Goal: Task Accomplishment & Management: Use online tool/utility

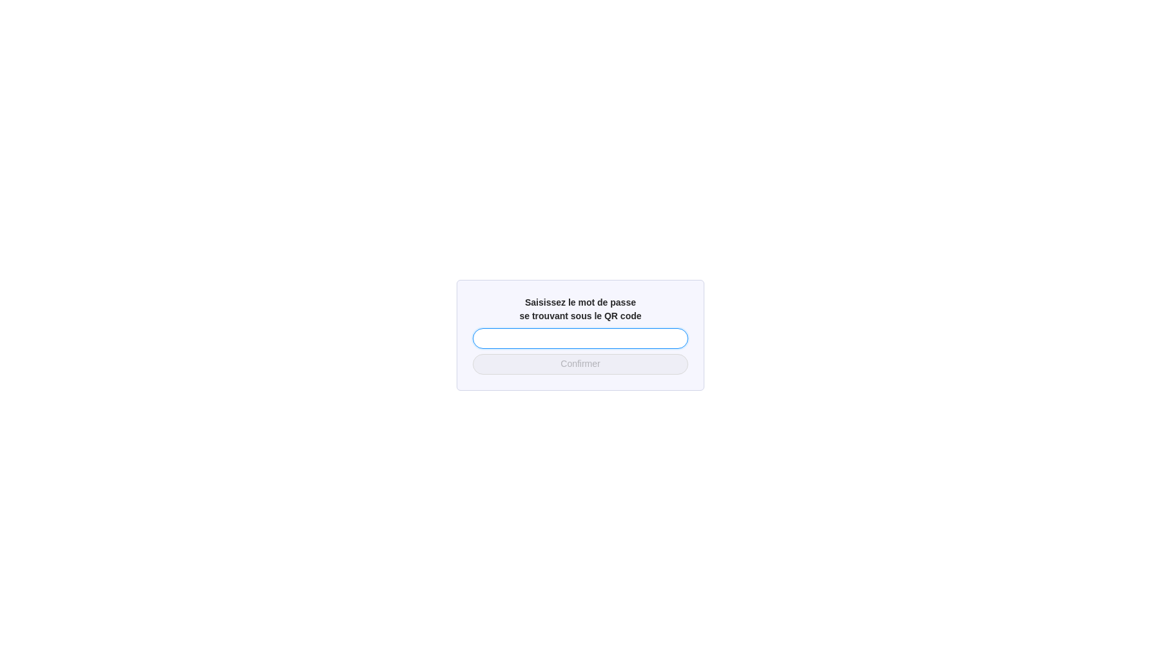
click at [635, 341] on input "text" at bounding box center [580, 338] width 215 height 21
type input "5153"
click at [564, 336] on input "text" at bounding box center [580, 338] width 215 height 21
type input "5153"
click at [581, 363] on span "Confirmer" at bounding box center [580, 364] width 39 height 14
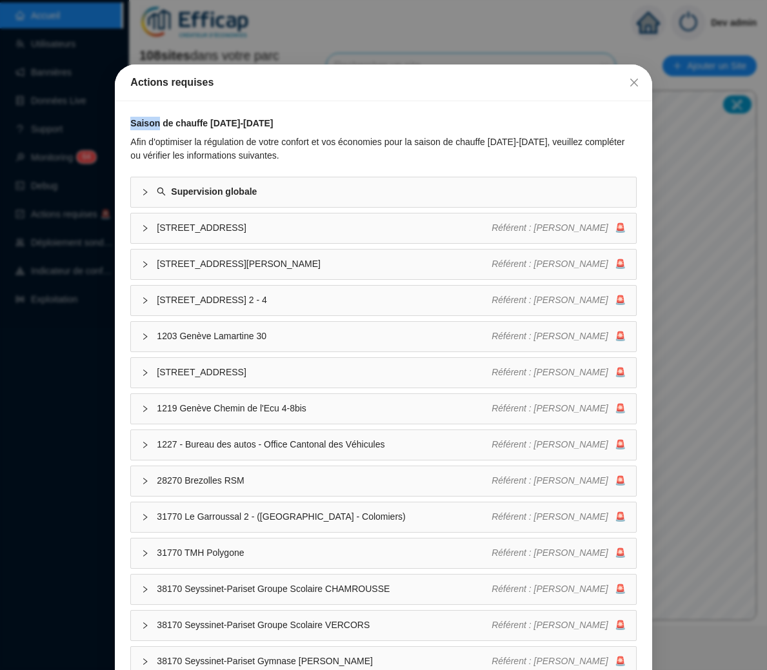
click at [44, 468] on div "Actions requises Saison de chauffe 2025-2026 Afin d'optimiser la régulation de …" at bounding box center [383, 335] width 767 height 670
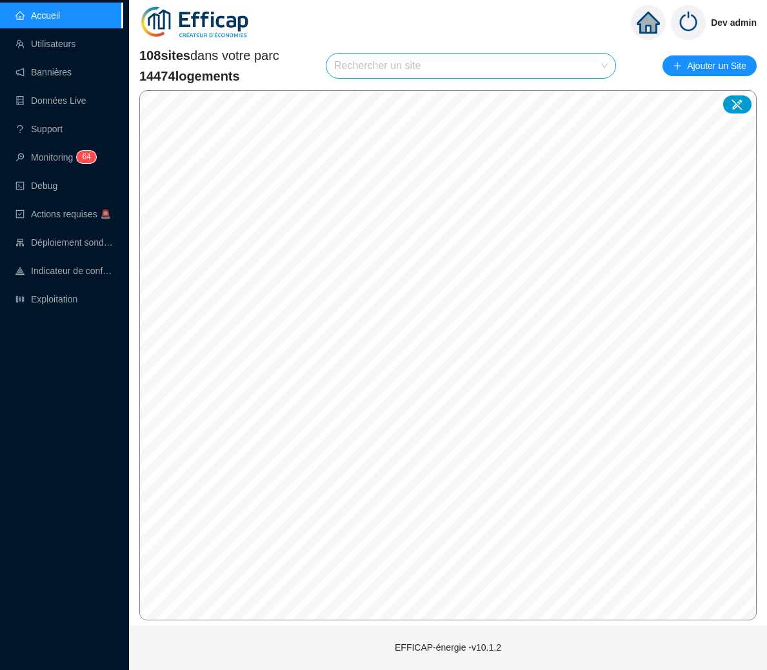
click at [403, 57] on input "search" at bounding box center [465, 66] width 262 height 25
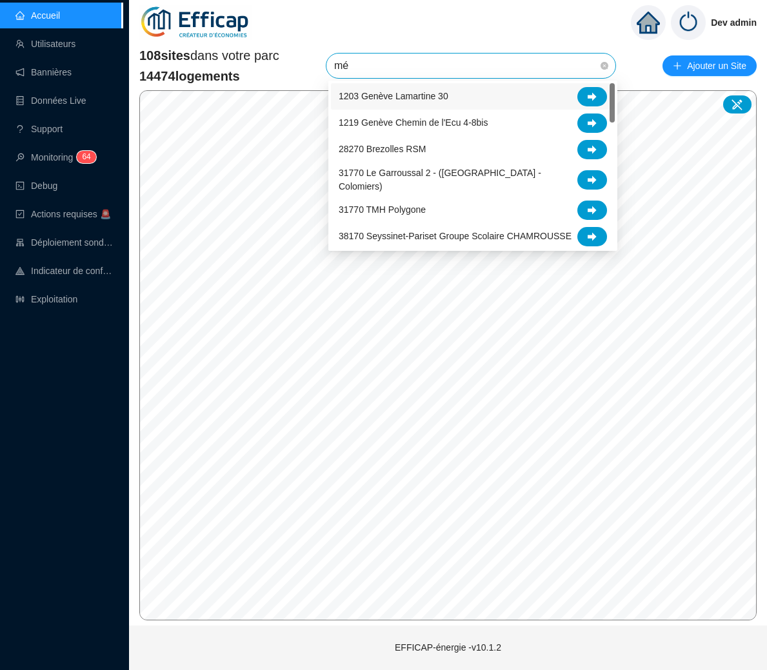
type input "mér"
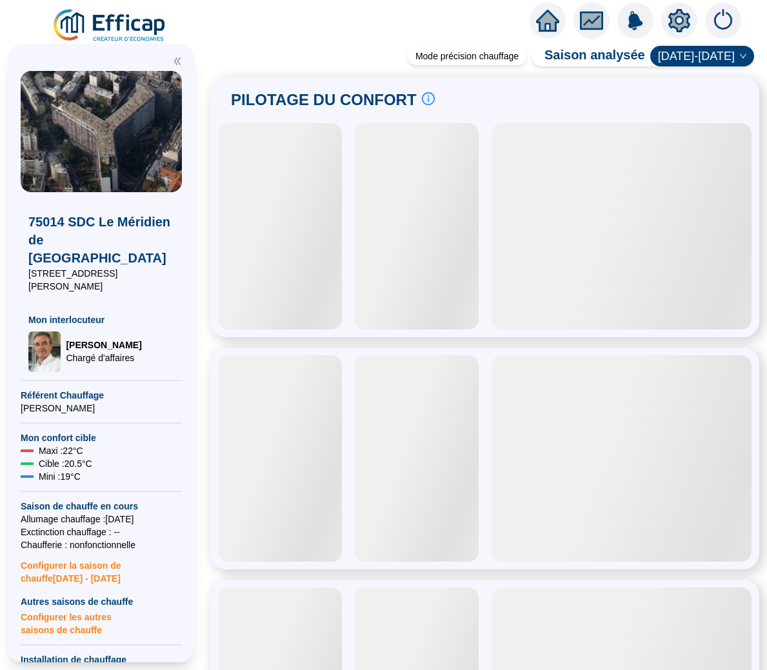
click at [681, 22] on icon "setting" at bounding box center [679, 20] width 23 height 23
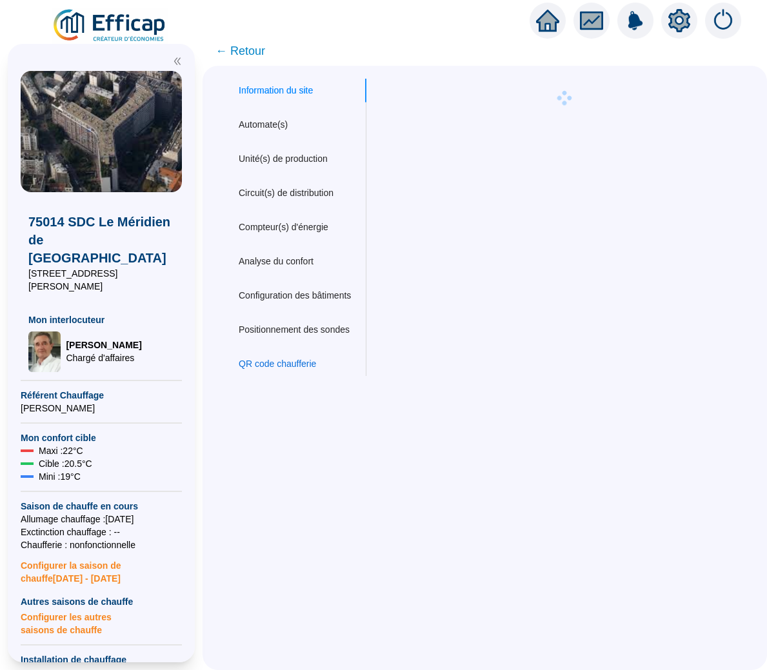
click at [316, 362] on div "QR code chaufferie" at bounding box center [277, 364] width 77 height 14
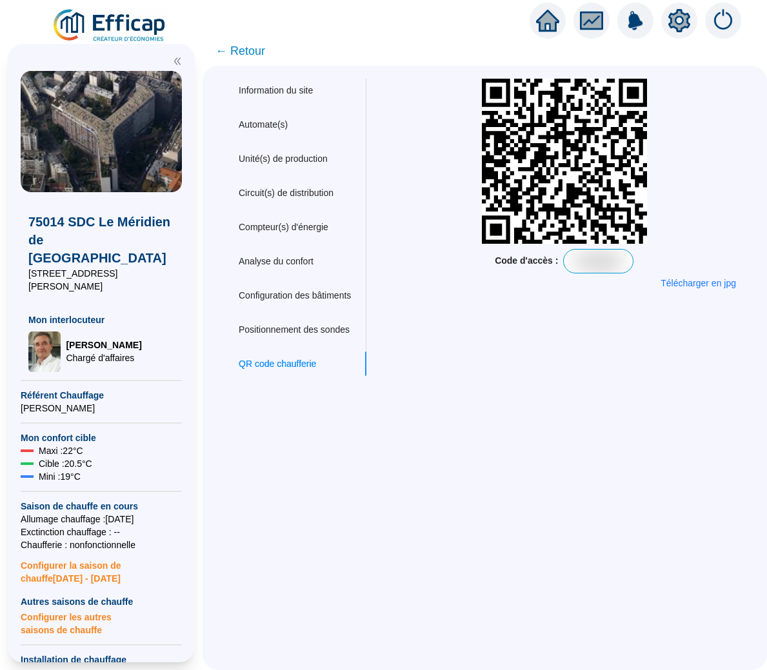
click at [728, 35] on img at bounding box center [723, 21] width 36 height 36
